Goal: Transaction & Acquisition: Obtain resource

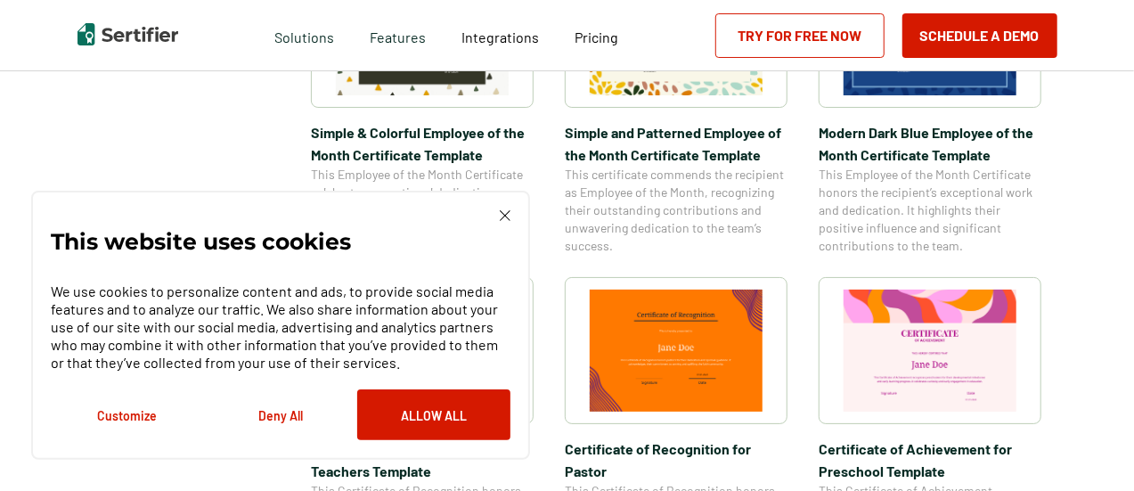
scroll to position [760, 0]
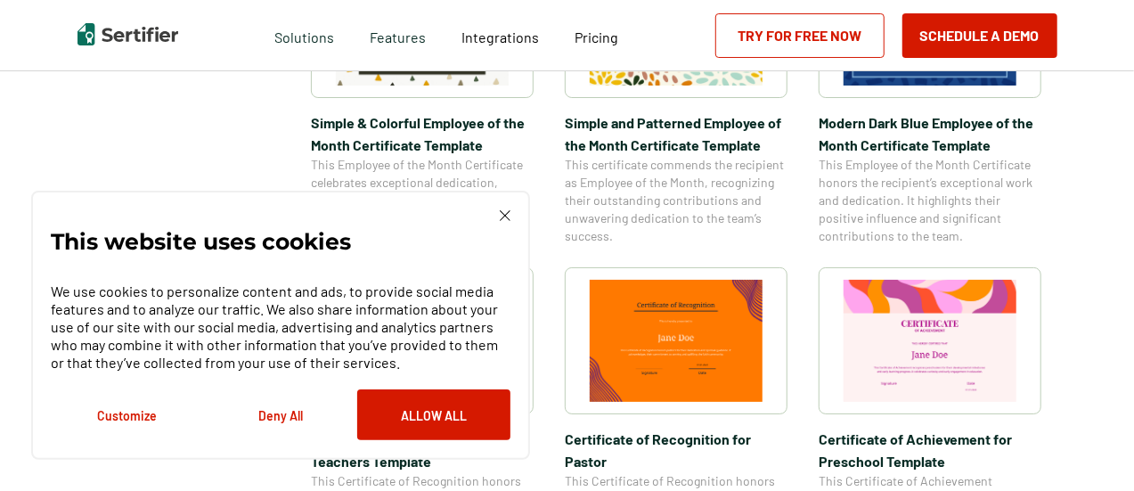
click at [930, 86] on div at bounding box center [930, 24] width 223 height 147
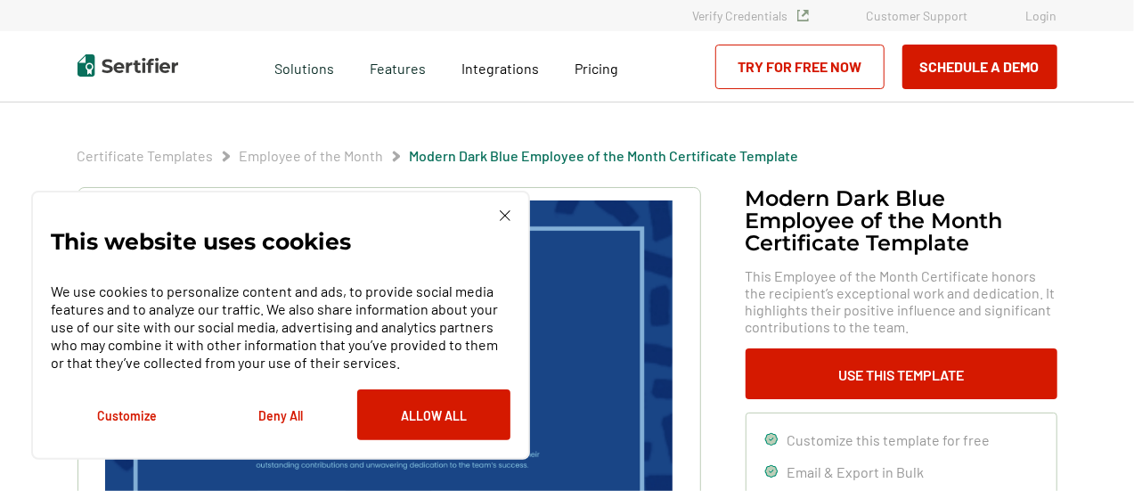
click at [503, 206] on div "This website uses cookies We use cookies to personalize content and ads, to pro…" at bounding box center [280, 325] width 499 height 269
click at [501, 220] on img at bounding box center [505, 215] width 11 height 11
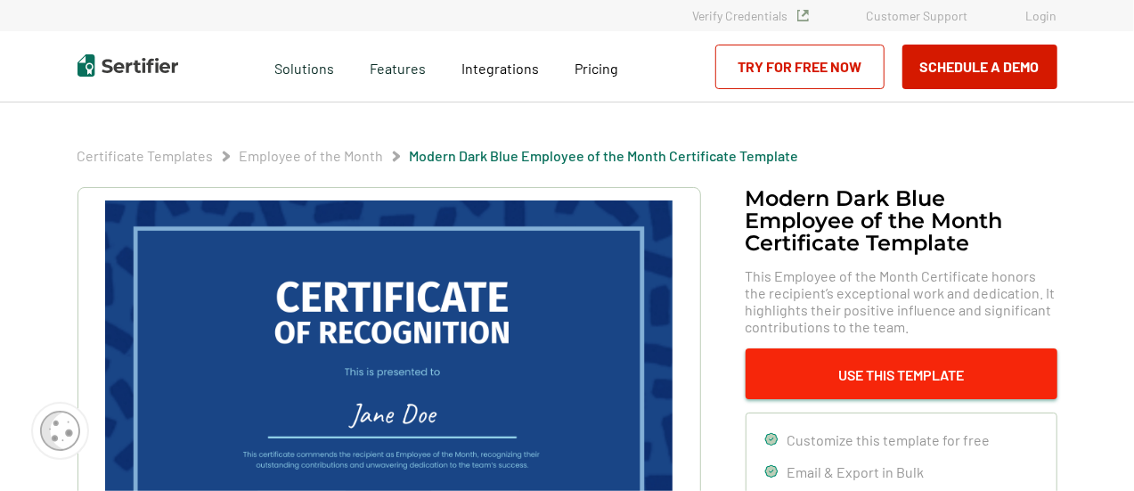
click at [916, 354] on button "Use This Template" at bounding box center [902, 373] width 312 height 51
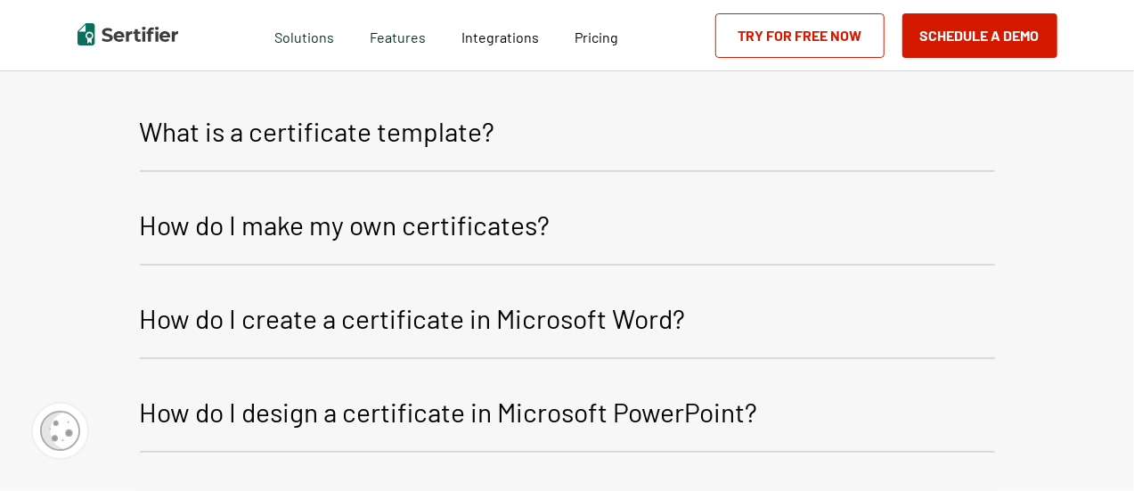
scroll to position [2171, 0]
